Goal: Task Accomplishment & Management: Manage account settings

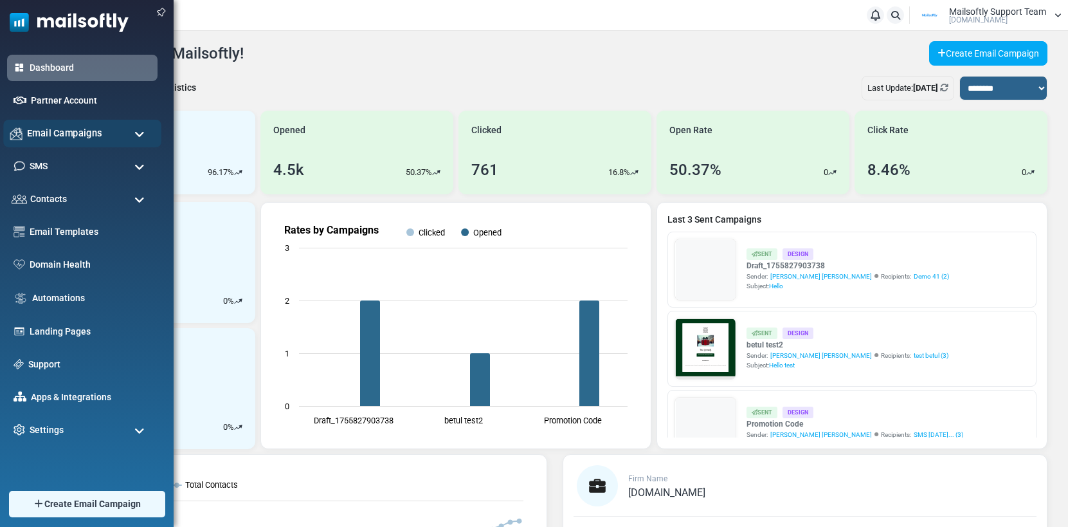
click at [78, 133] on span "Email Campaigns" at bounding box center [64, 133] width 75 height 14
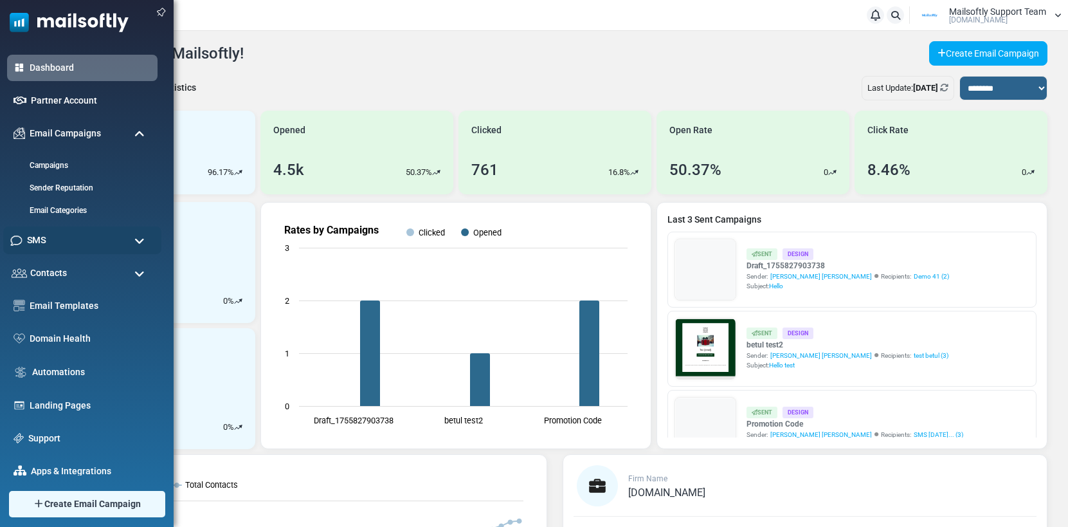
click at [56, 236] on div "SMS" at bounding box center [82, 240] width 158 height 28
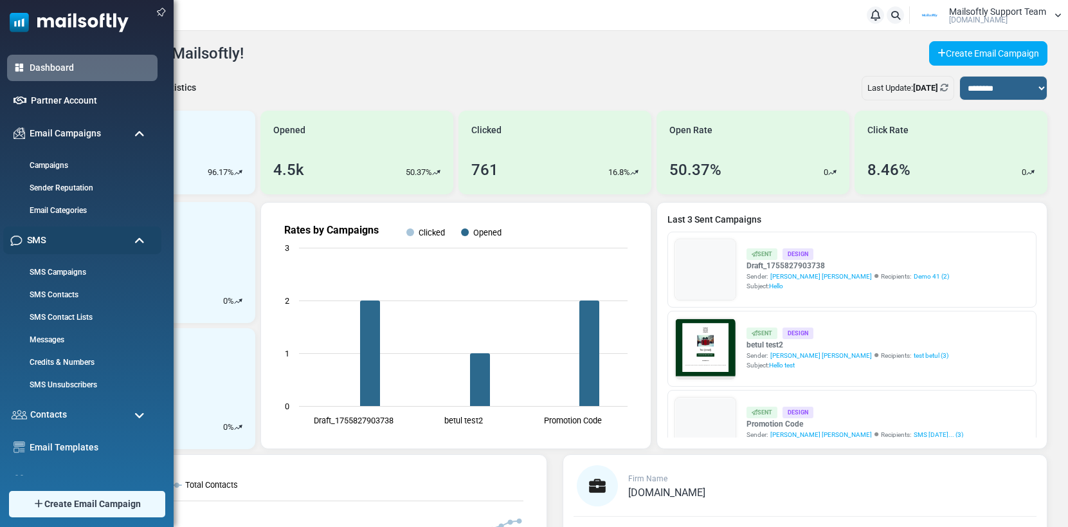
click at [56, 236] on div "SMS" at bounding box center [82, 240] width 158 height 28
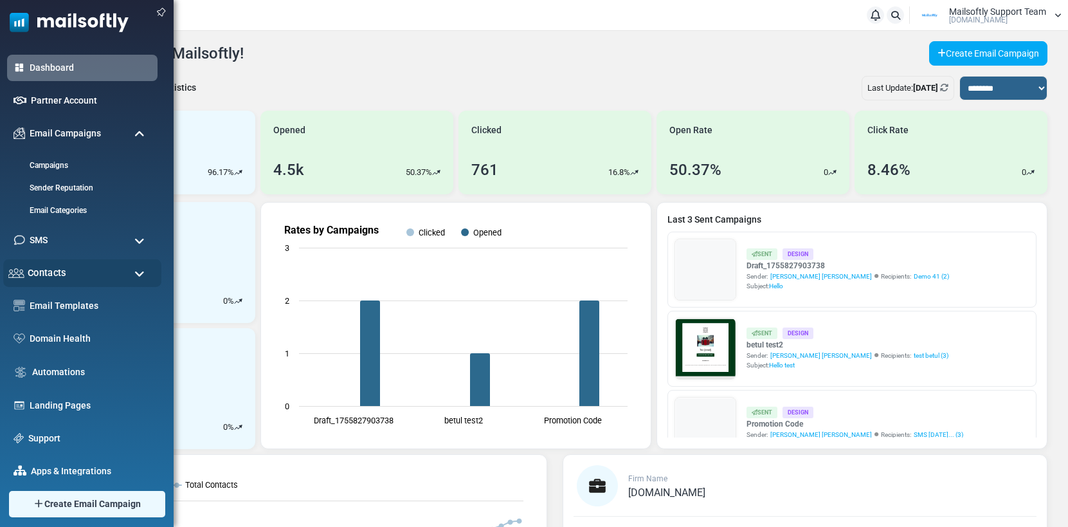
click at [62, 278] on span "Contacts" at bounding box center [47, 273] width 39 height 14
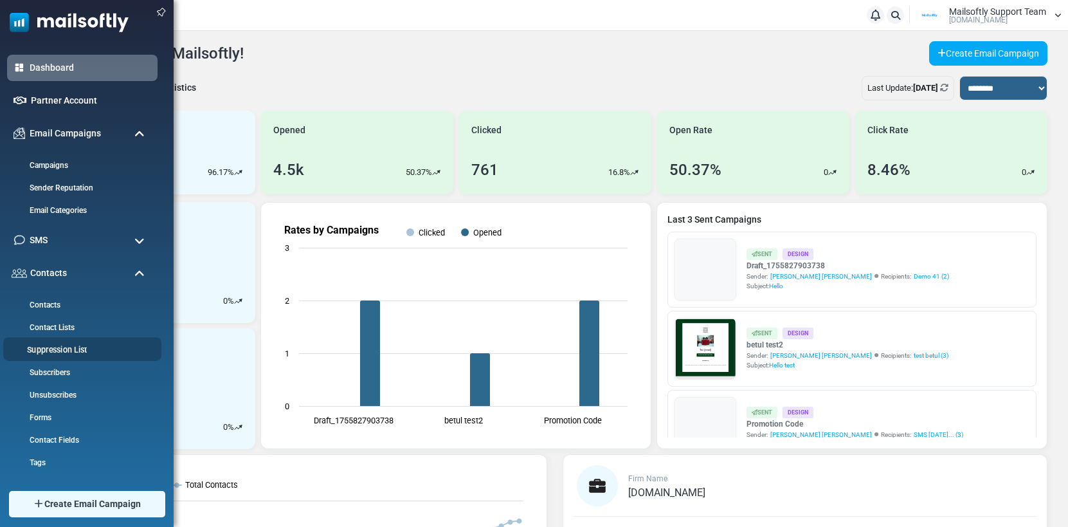
click at [67, 357] on li "Suppression List" at bounding box center [82, 349] width 158 height 24
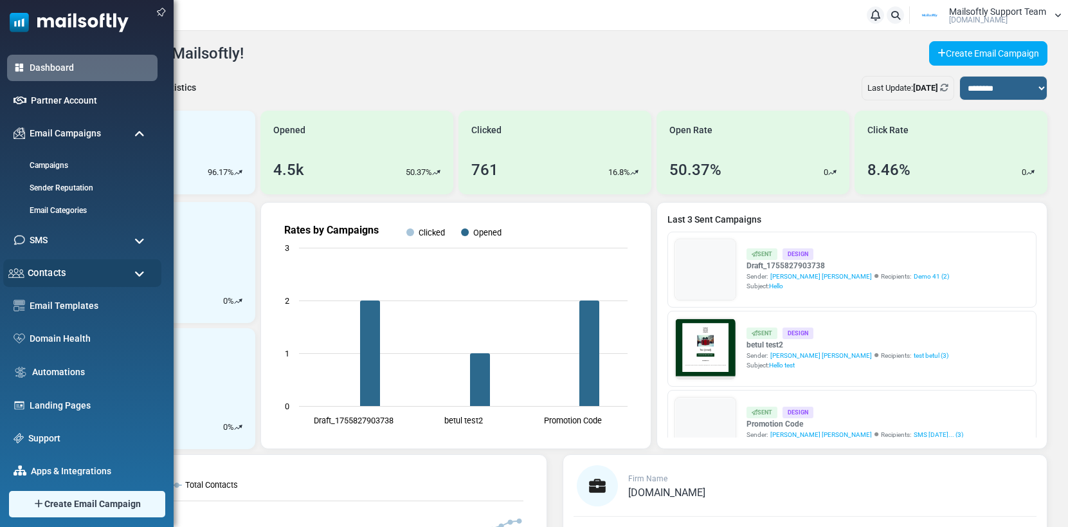
click at [67, 275] on div "Contacts" at bounding box center [82, 273] width 158 height 28
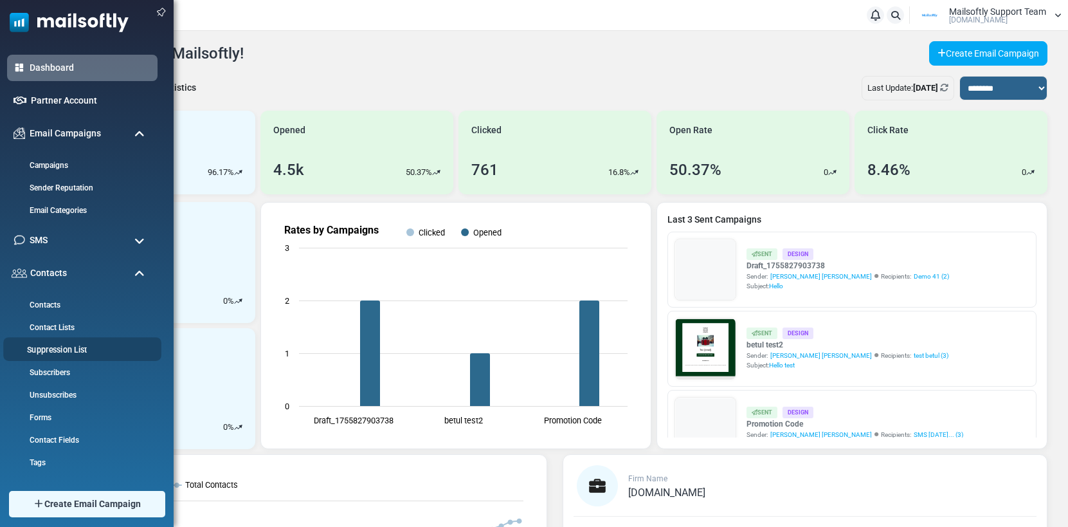
click at [65, 350] on link "Suppression List" at bounding box center [80, 350] width 154 height 12
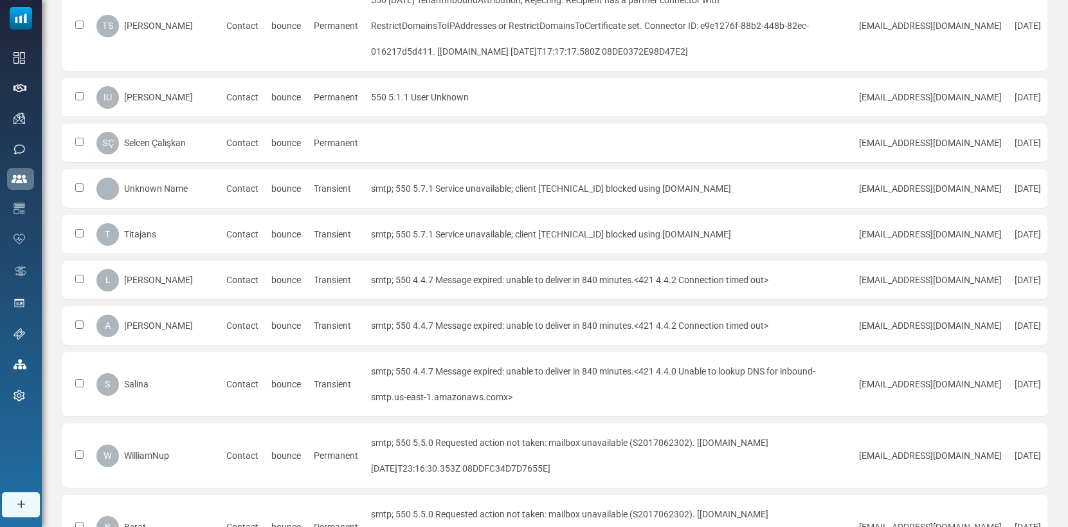
scroll to position [432, 0]
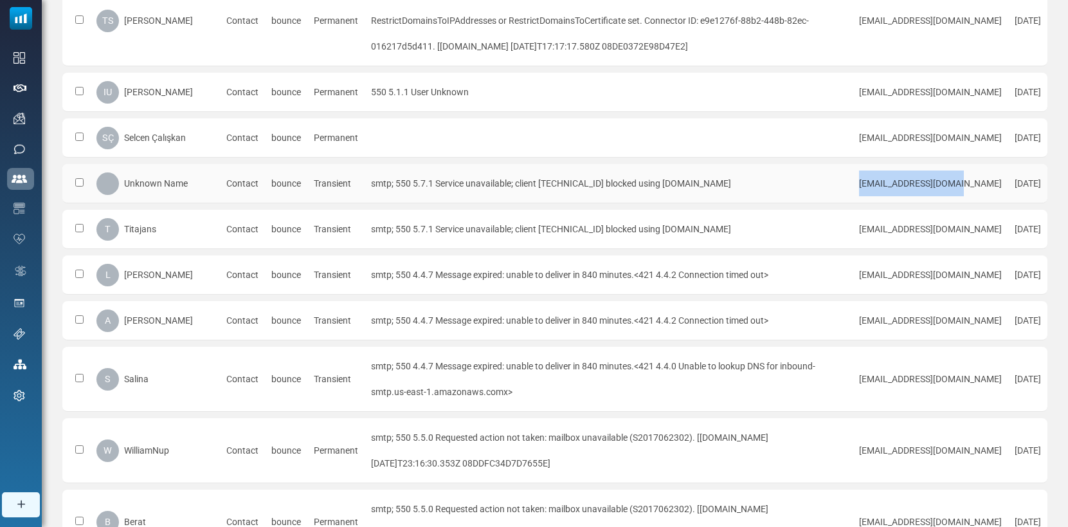
drag, startPoint x: 893, startPoint y: 206, endPoint x: 796, endPoint y: 208, distance: 97.2
click at [853, 203] on td "titajans@titajans.com" at bounding box center [931, 183] width 156 height 39
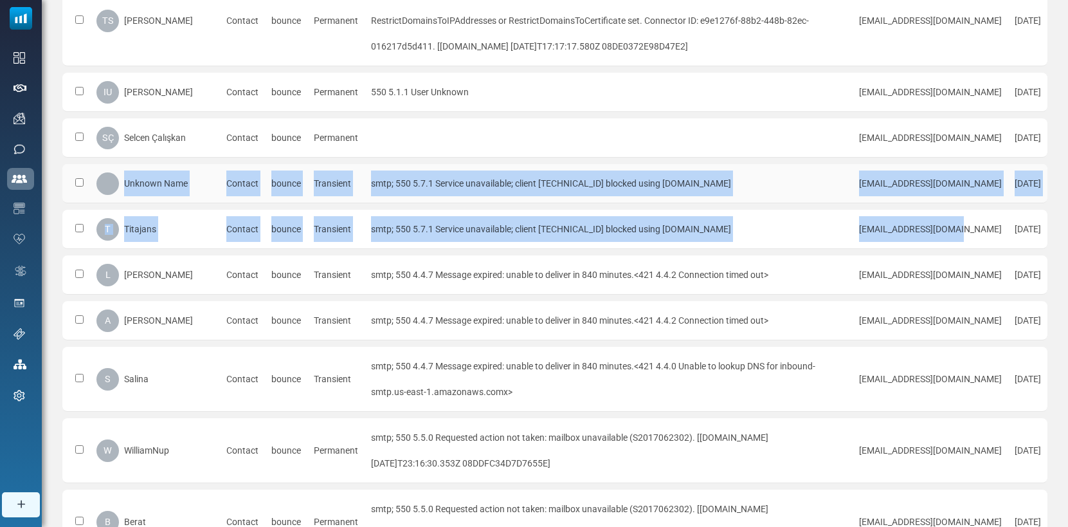
drag, startPoint x: 892, startPoint y: 254, endPoint x: 114, endPoint y: 210, distance: 779.6
click at [114, 210] on tbody "0 Selected Remove From List L LeonardRes Contact bounce Permanent smtp; 550-5.1…" at bounding box center [555, 369] width 986 height 1267
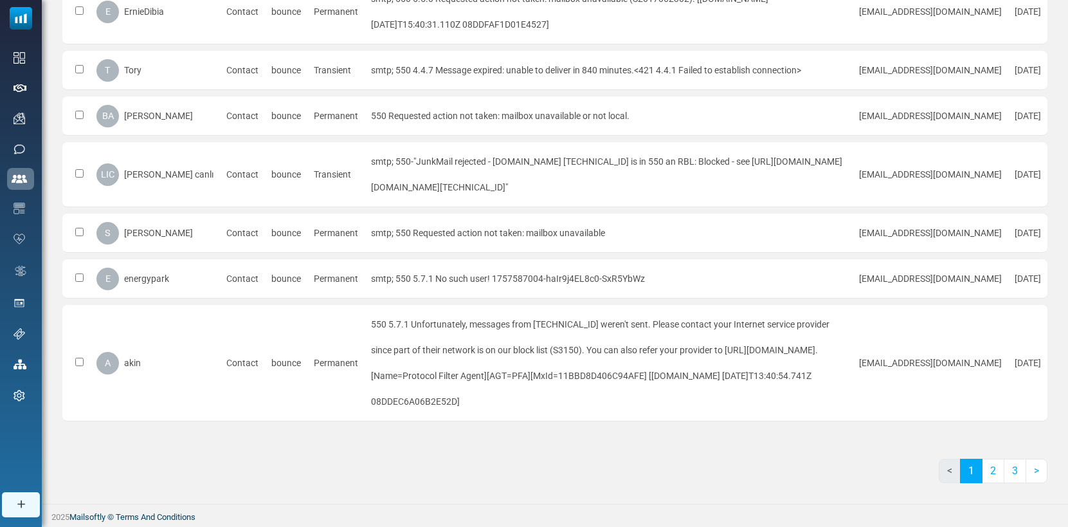
scroll to position [1064, 0]
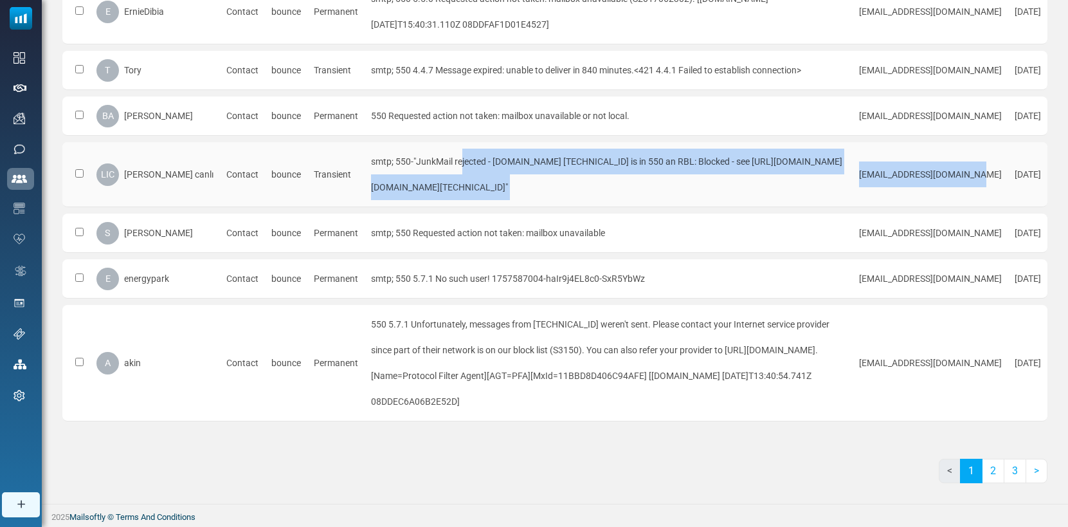
drag, startPoint x: 922, startPoint y: 150, endPoint x: 349, endPoint y: 143, distance: 573.2
click at [350, 143] on tr "LIC leyla ipek canlı Contact bounce Transient smtp; 550-"JunkMail rejected - a9…" at bounding box center [555, 174] width 986 height 65
